Goal: Task Accomplishment & Management: Manage account settings

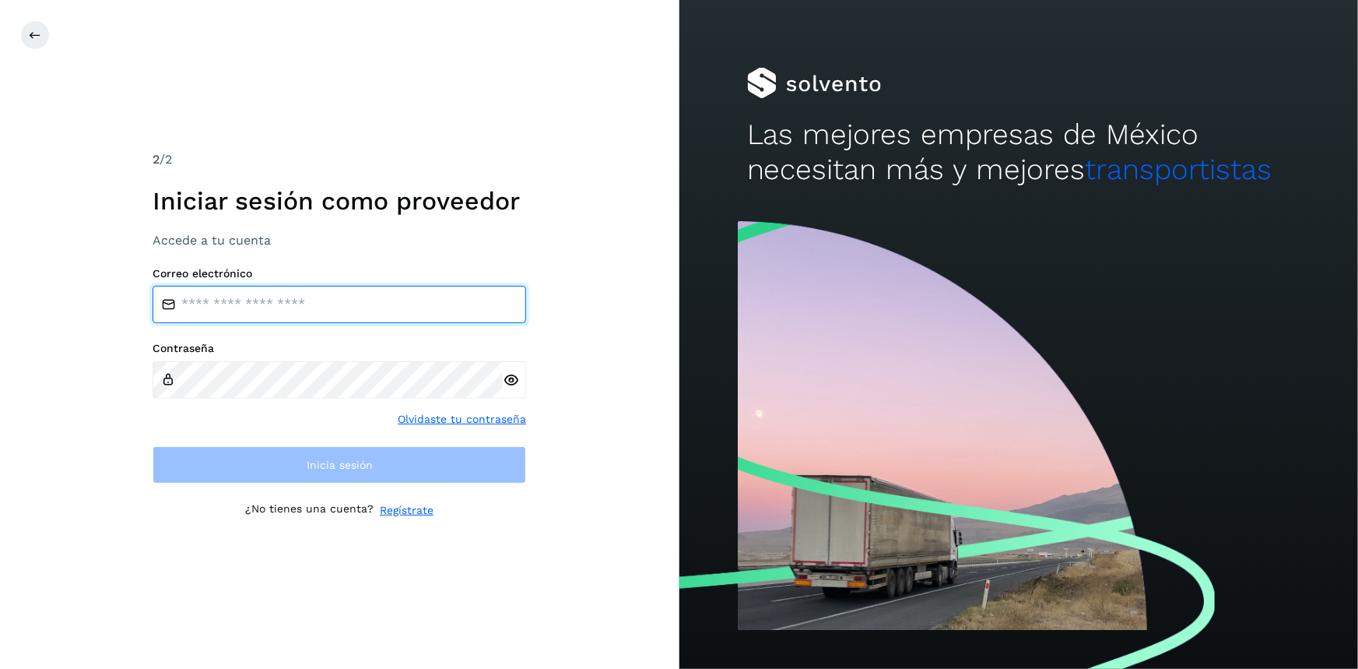
click at [240, 306] on input "email" at bounding box center [340, 304] width 374 height 37
type input "**********"
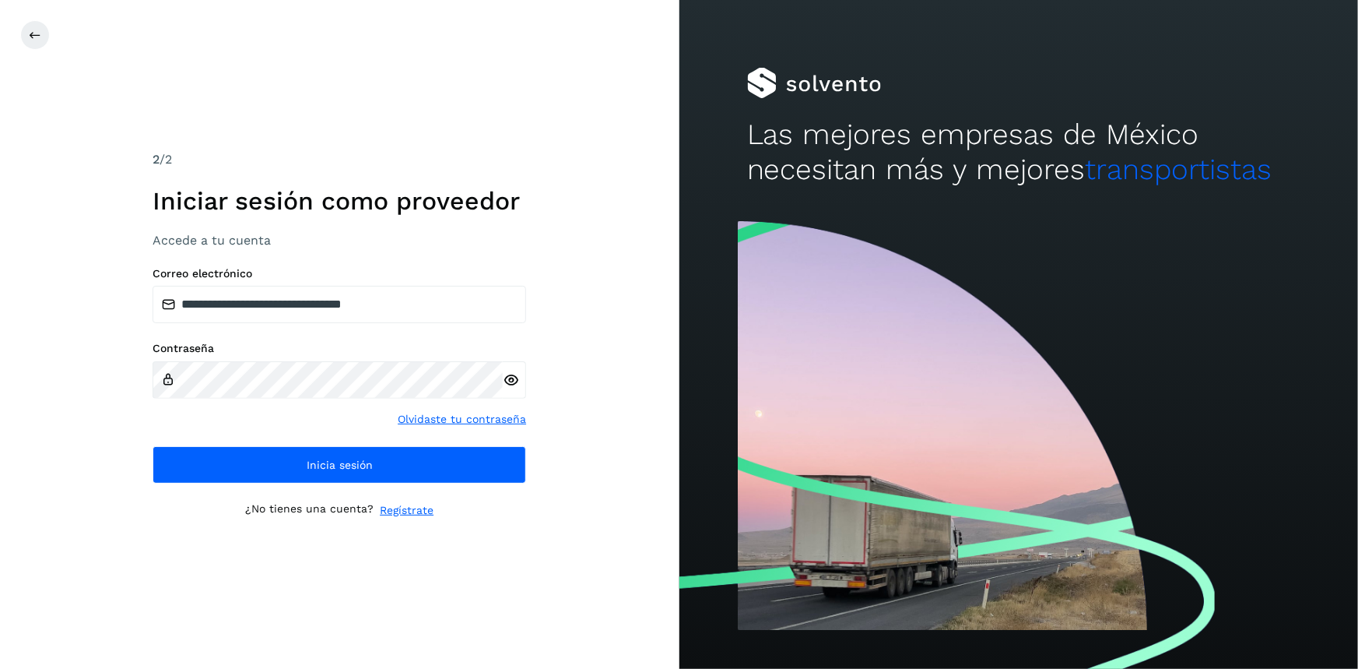
click at [512, 381] on icon at bounding box center [511, 380] width 16 height 16
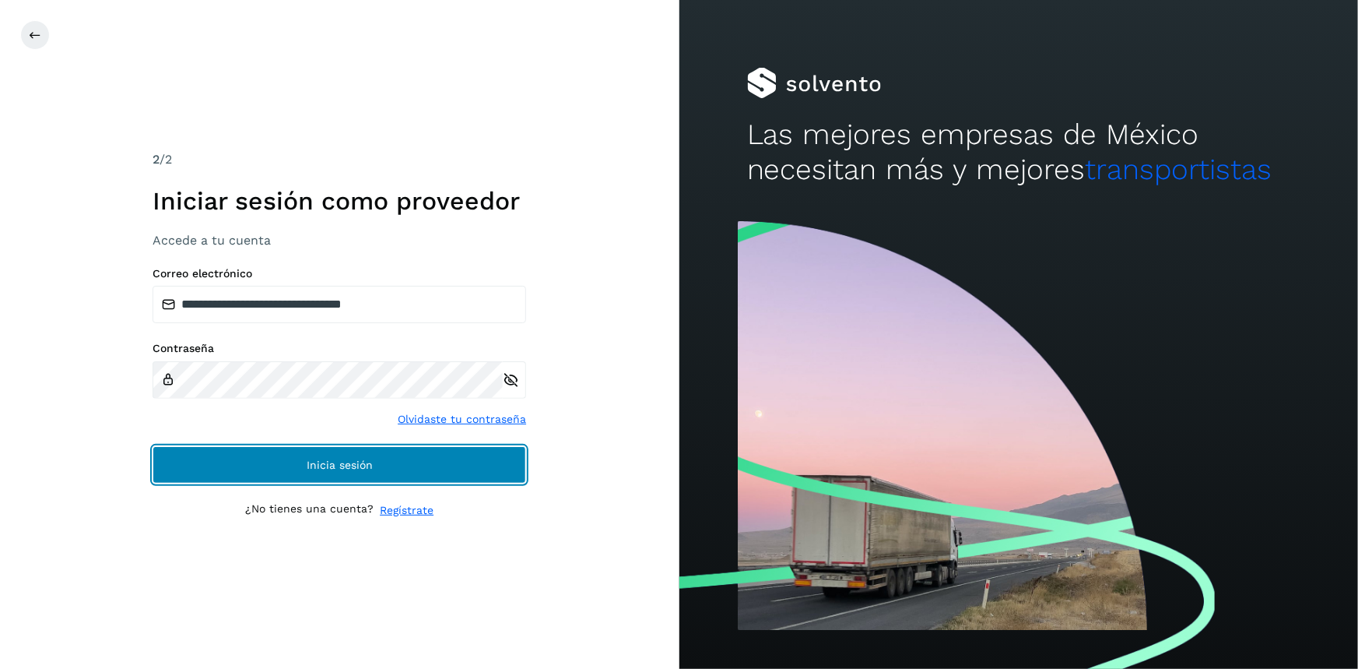
click at [439, 468] on button "Inicia sesión" at bounding box center [340, 464] width 374 height 37
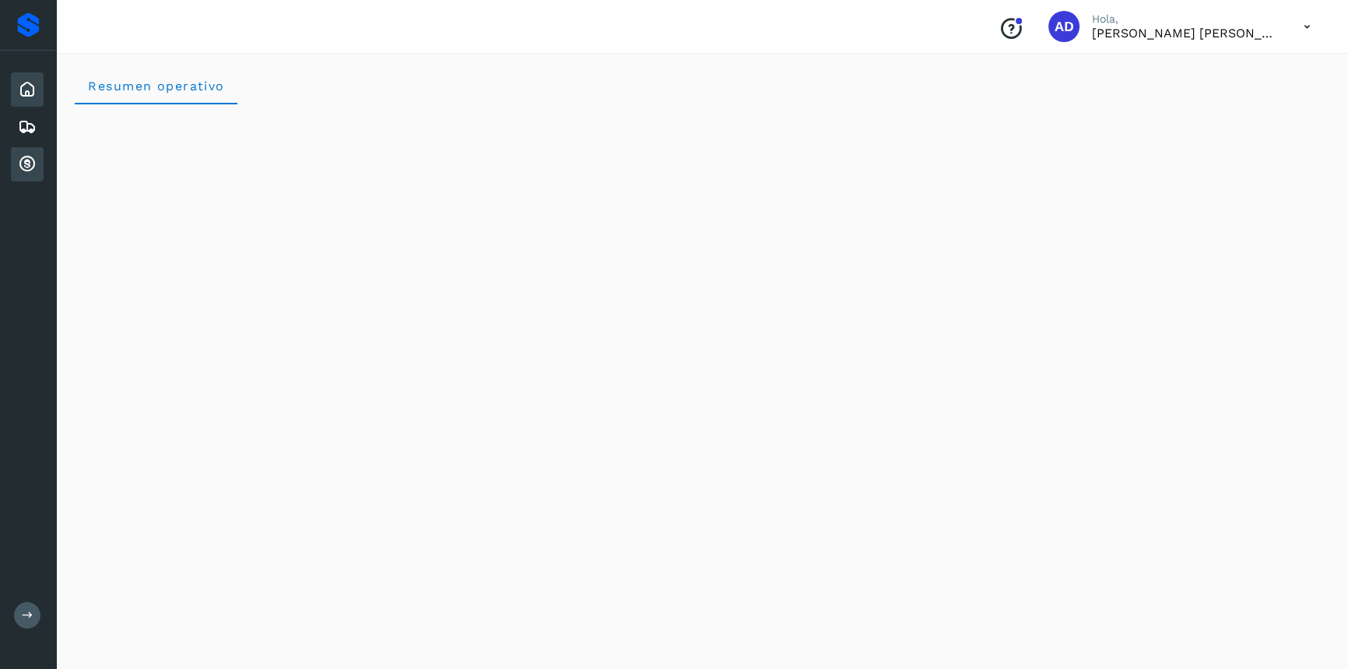
click at [20, 170] on icon at bounding box center [27, 164] width 19 height 19
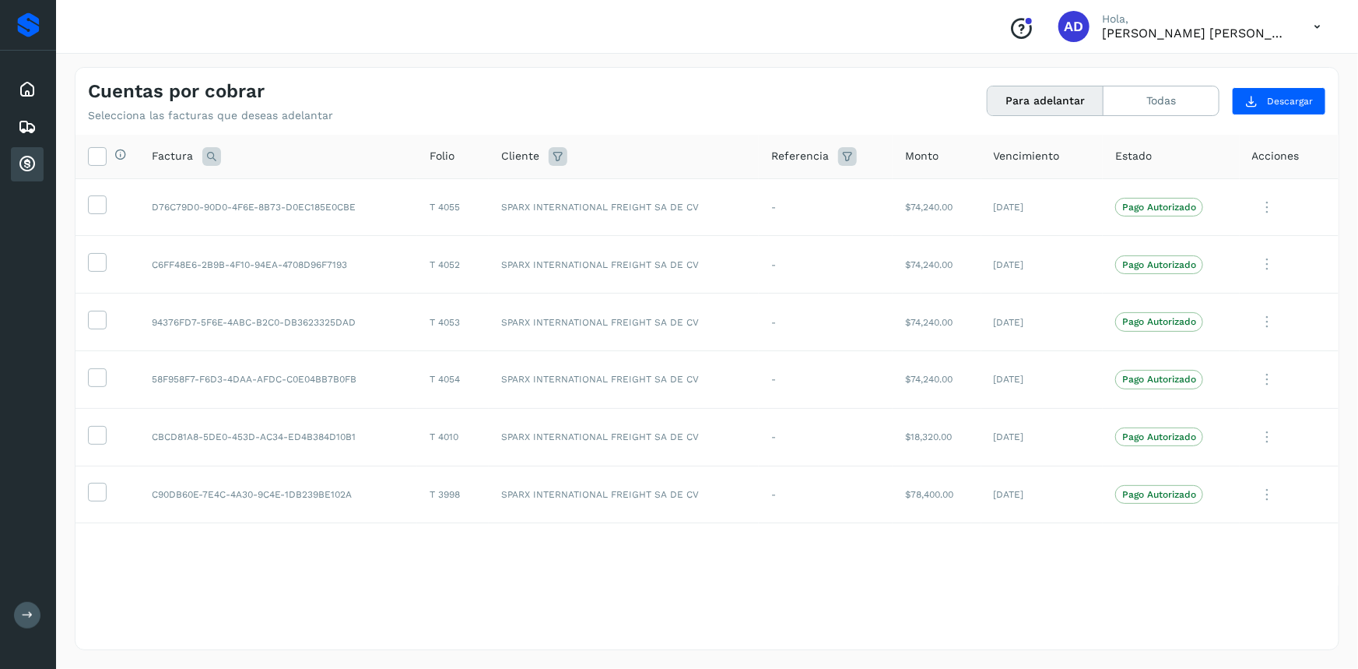
click at [1323, 23] on icon at bounding box center [1317, 27] width 32 height 32
click at [1264, 64] on div "Cerrar sesión" at bounding box center [1239, 70] width 185 height 30
